Goal: Information Seeking & Learning: Learn about a topic

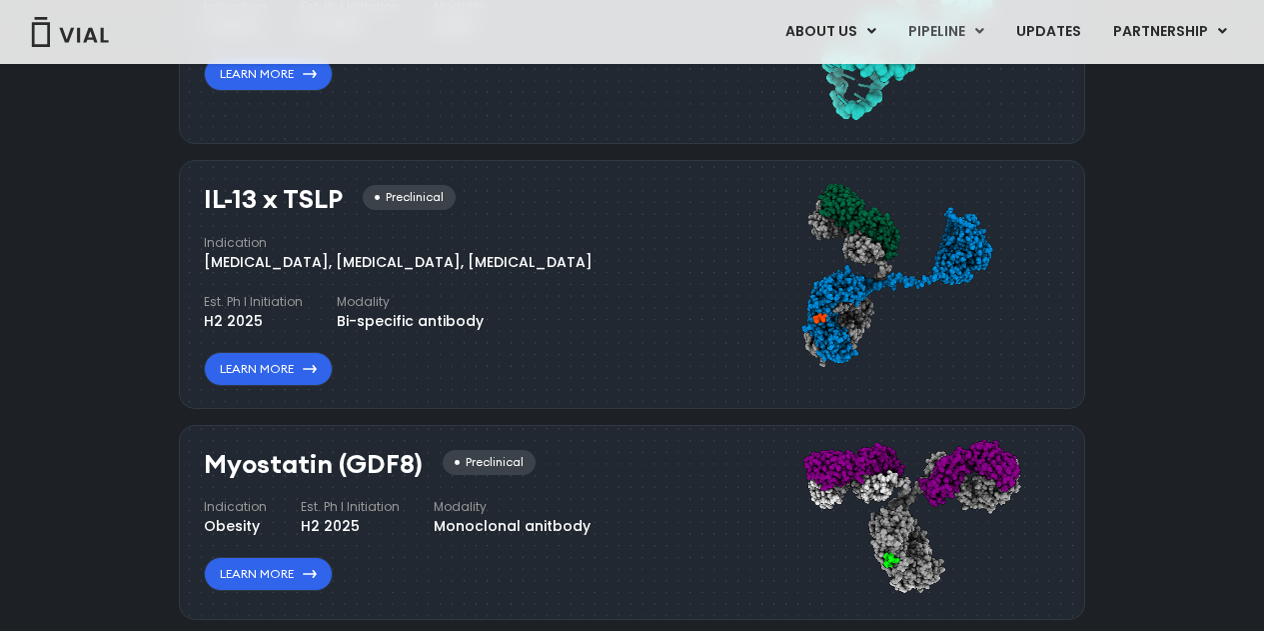
scroll to position [1899, 0]
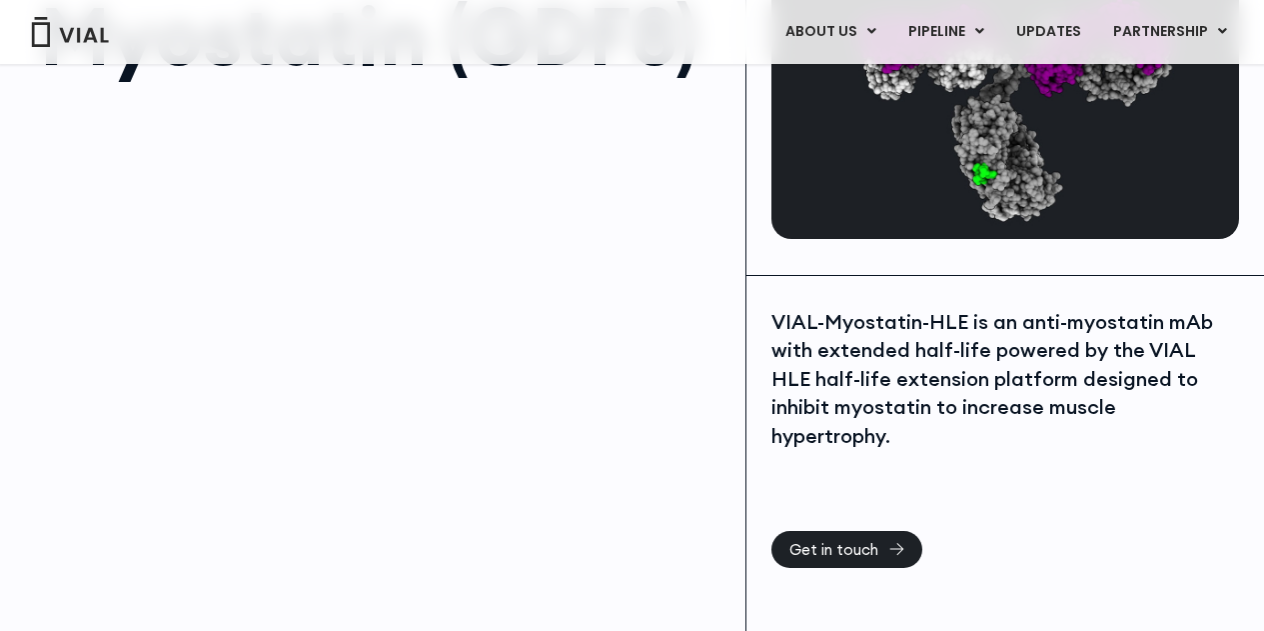
scroll to position [200, 0]
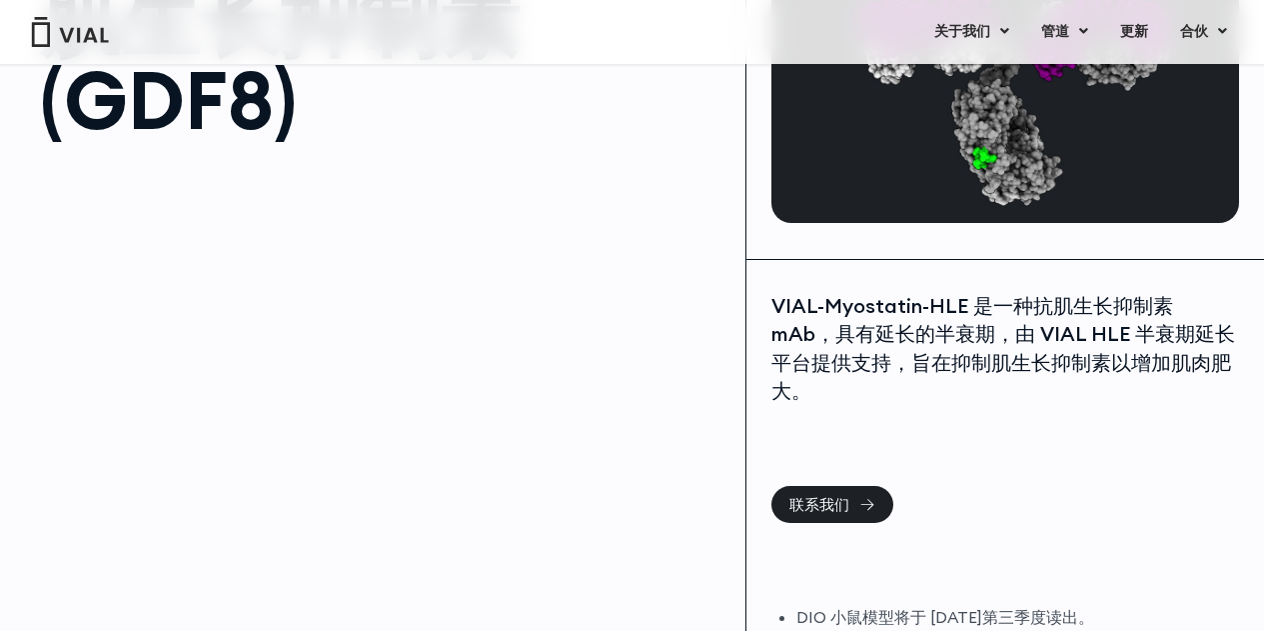
drag, startPoint x: 1202, startPoint y: 1, endPoint x: 655, endPoint y: 374, distance: 662.5
click at [655, 374] on div at bounding box center [383, 385] width 686 height 450
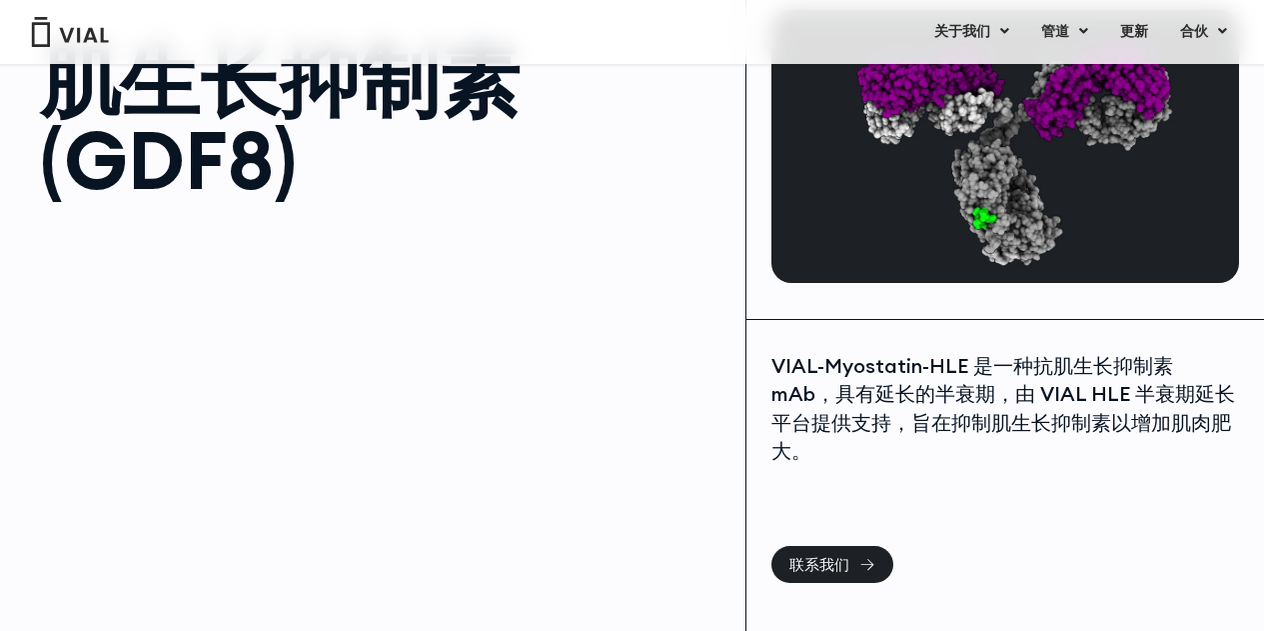
scroll to position [0, 0]
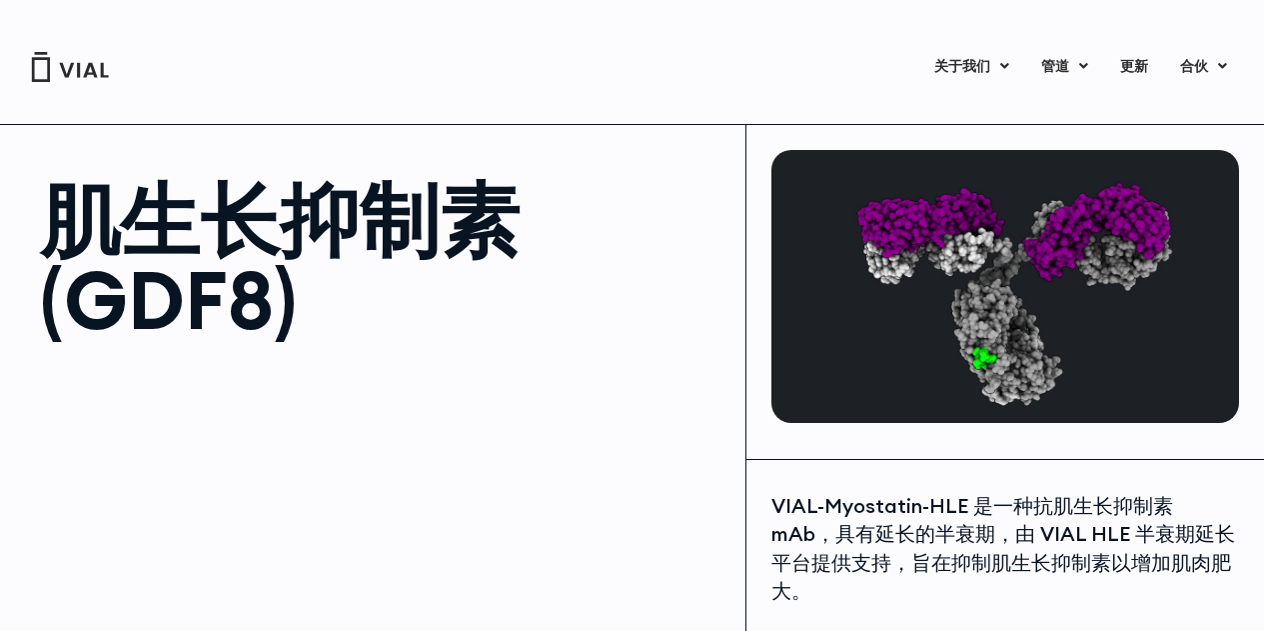
click at [801, 498] on font "VIAL-Myostatin-HLE 是一种抗肌生长抑制素 mAb，具有延长的半衰期，由 VIAL HLE 半衰期延长平台提供支持，旨在抑制肌生长抑制素以增加…" at bounding box center [1004, 548] width 464 height 111
drag, startPoint x: 775, startPoint y: 508, endPoint x: 961, endPoint y: 517, distance: 187.1
click at [961, 517] on font "VIAL-Myostatin-HLE 是一种抗肌生长抑制素 mAb，具有延长的半衰期，由 VIAL HLE 半衰期延长平台提供支持，旨在抑制肌生长抑制素以增加…" at bounding box center [1004, 548] width 464 height 111
copy font "VIAL-Myostatin-HLE"
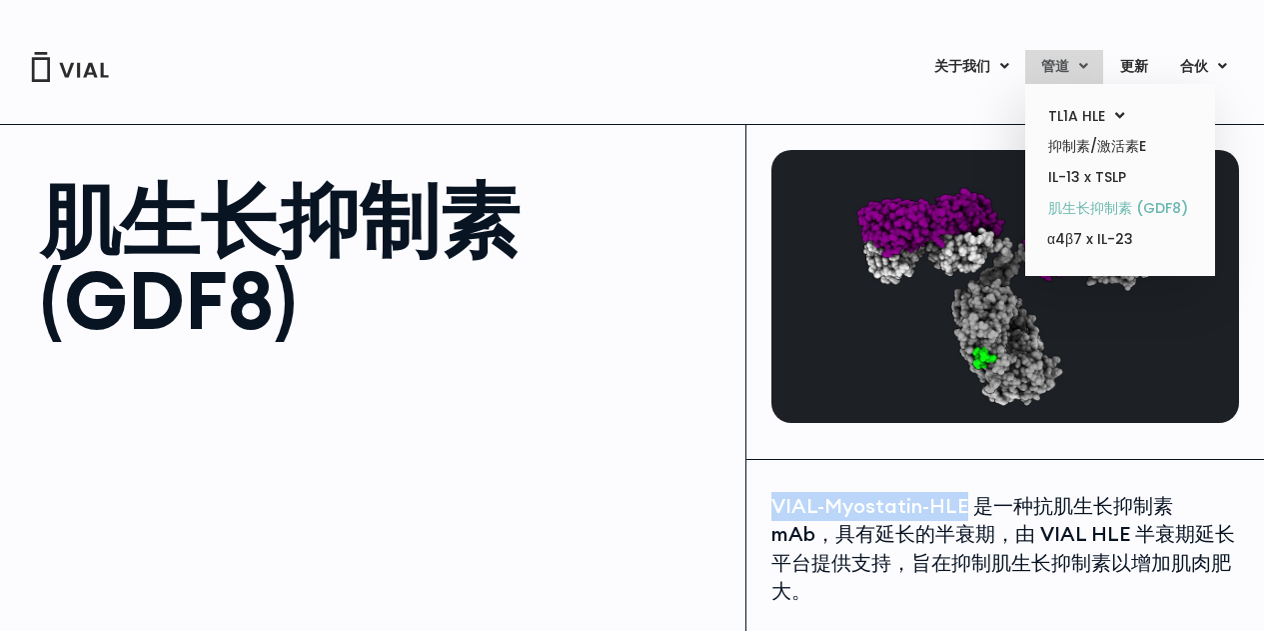
click at [1151, 207] on font "肌生长抑制素 (GDF8)" at bounding box center [1118, 208] width 140 height 20
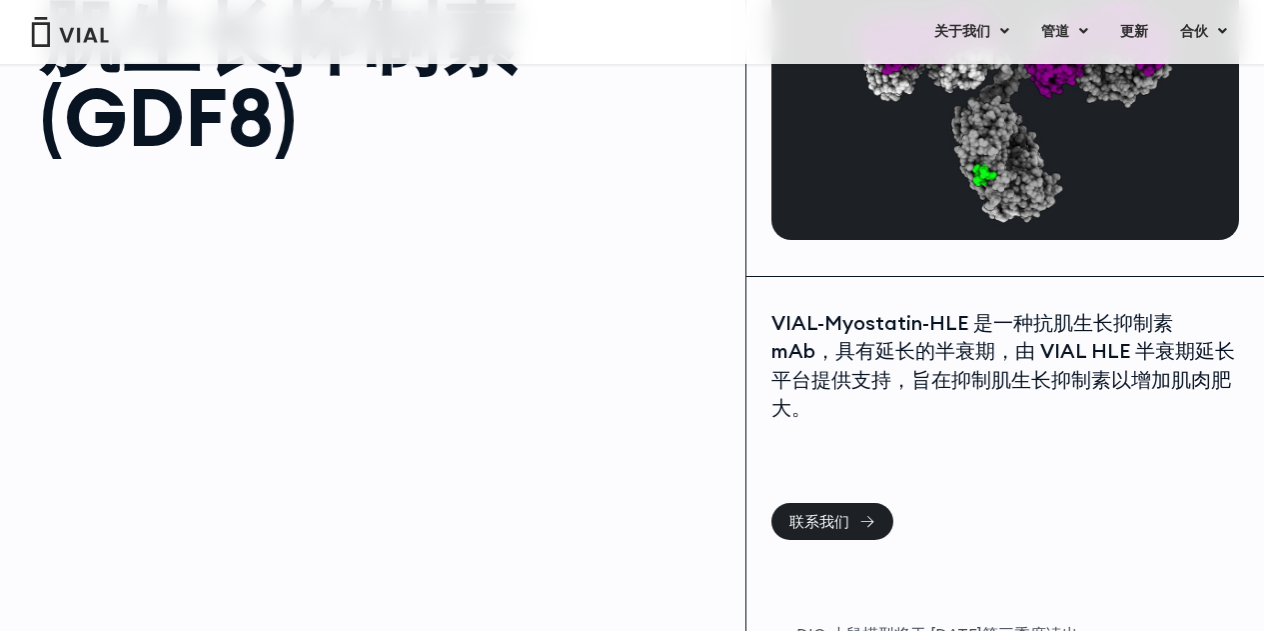
scroll to position [107, 0]
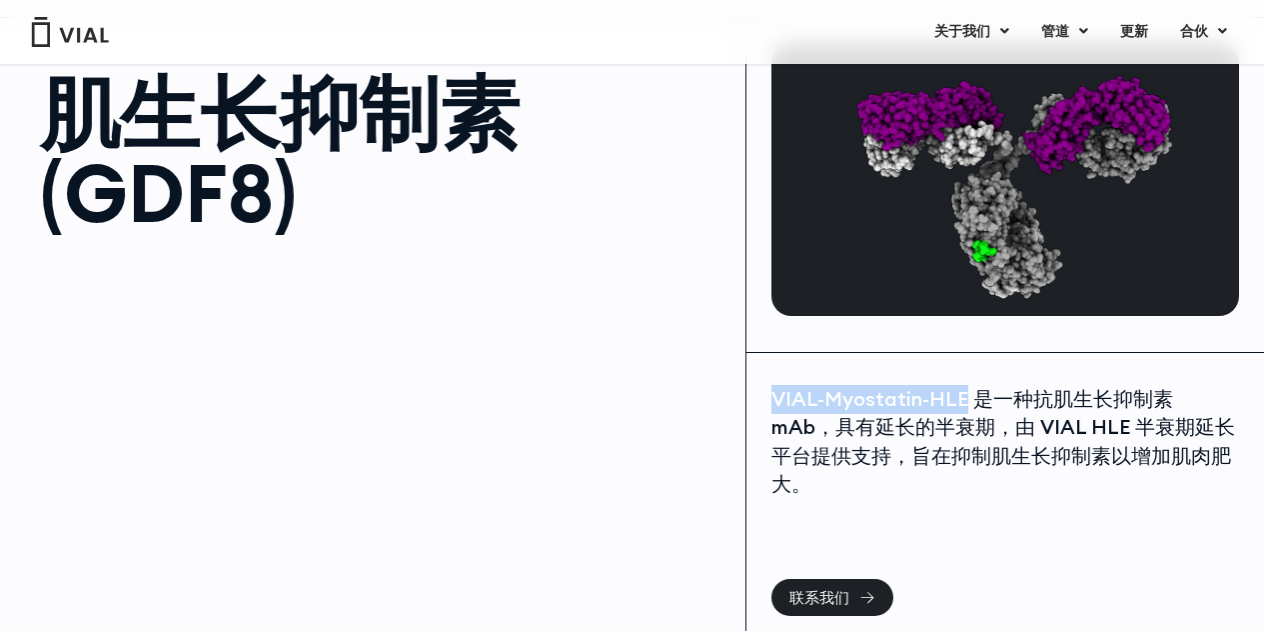
drag, startPoint x: 774, startPoint y: 394, endPoint x: 962, endPoint y: 409, distance: 189.5
click at [962, 409] on font "VIAL-Myostatin-HLE 是一种抗肌生长抑制素 mAb，具有延长的半衰期，由 VIAL HLE 半衰期延长平台提供支持，旨在抑制肌生长抑制素以增加…" at bounding box center [1004, 441] width 464 height 111
copy font "VIAL-Myostatin-HLE"
click at [1143, 31] on font "更新" at bounding box center [1134, 31] width 28 height 20
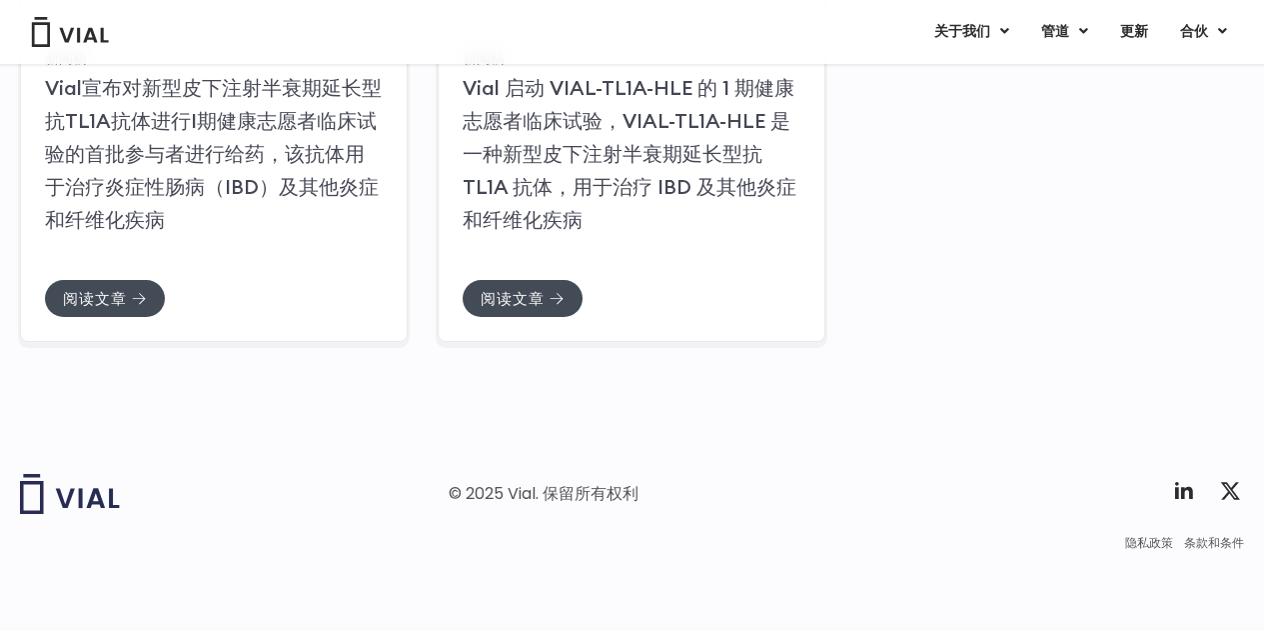
scroll to position [736, 0]
click at [983, 241] on div "新闻稿 Vial宣布对新型皮下注射半衰期延长型抗TL1A抗体进行I期健康志愿者临床试验的首批参与者进行给药，该抗体用于治疗炎症性肠病（IBD）及其他炎症和纤维…" at bounding box center [632, 177] width 1224 height 322
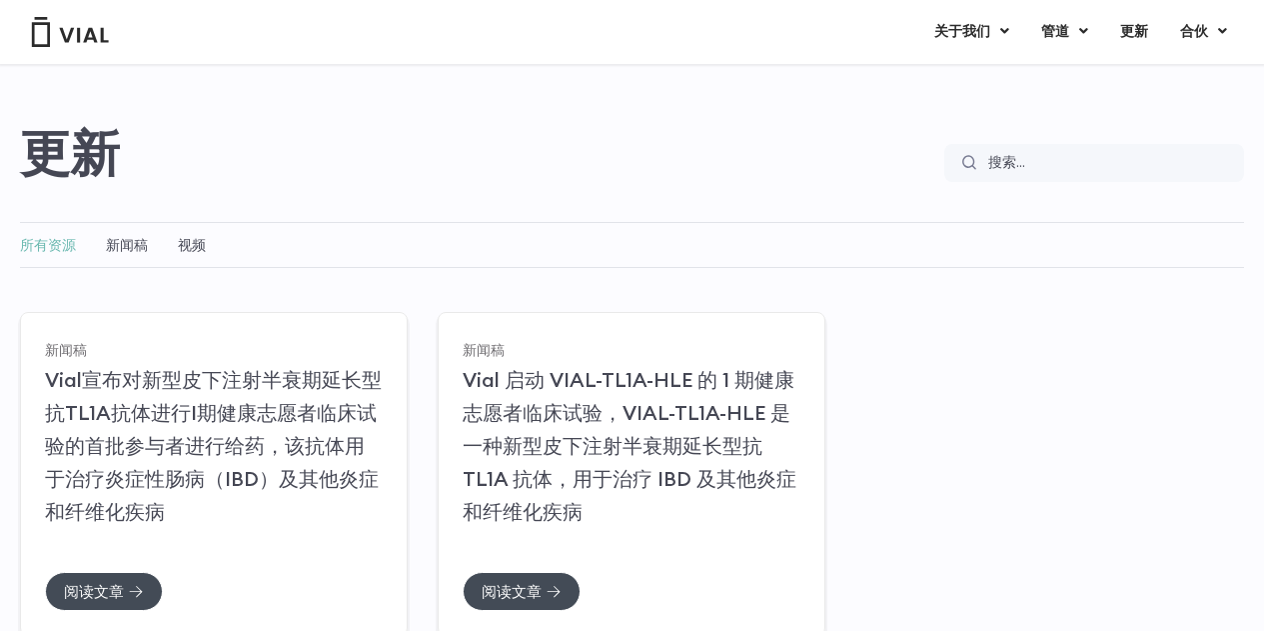
scroll to position [0, 0]
